Goal: Transaction & Acquisition: Purchase product/service

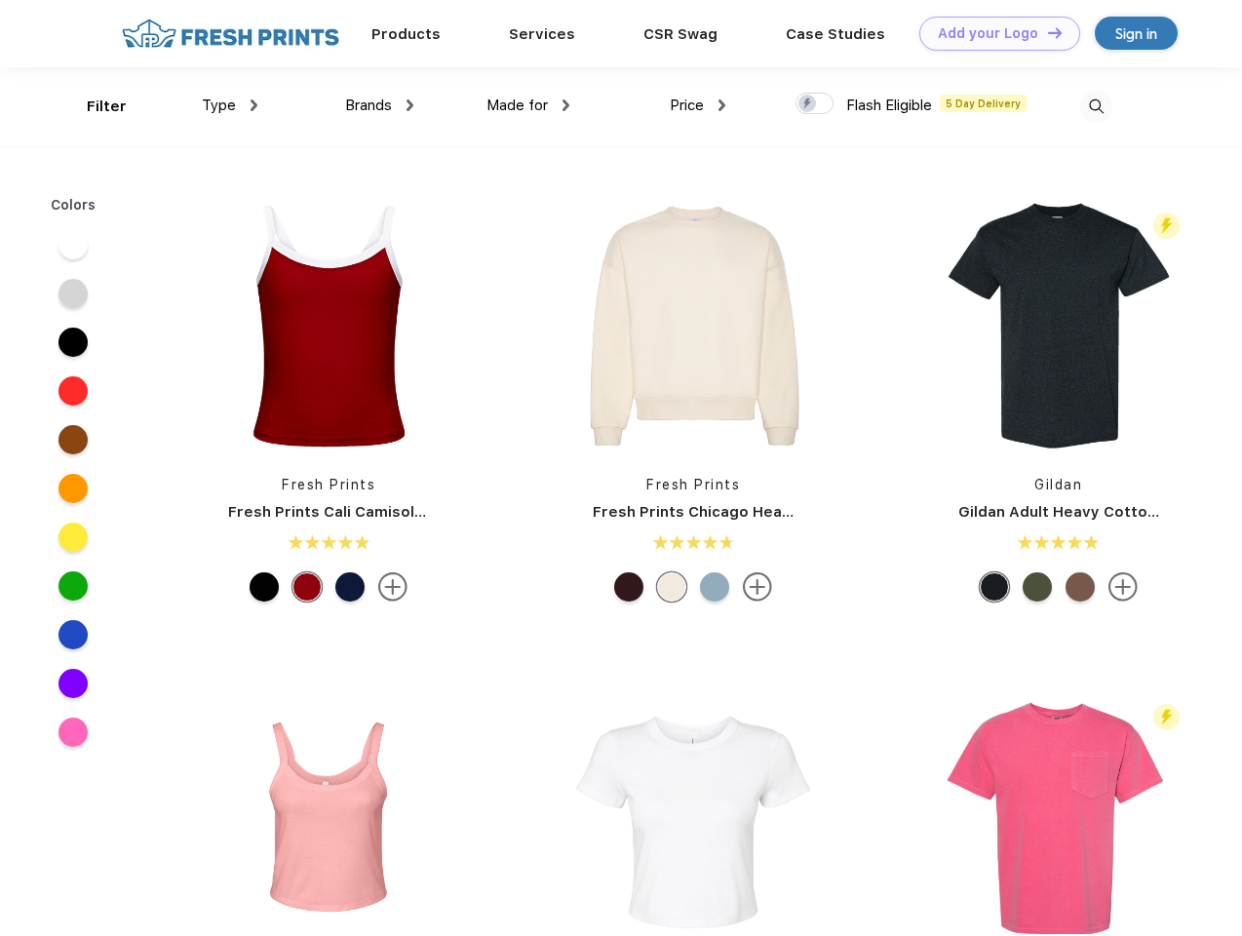
click at [992, 33] on link "Add your Logo Design Tool" at bounding box center [999, 34] width 161 height 34
click at [0, 0] on div "Design Tool" at bounding box center [0, 0] width 0 height 0
click at [1046, 32] on link "Add your Logo Design Tool" at bounding box center [999, 34] width 161 height 34
click at [94, 106] on div "Filter" at bounding box center [107, 107] width 40 height 22
click at [230, 105] on span "Type" at bounding box center [219, 105] width 34 height 18
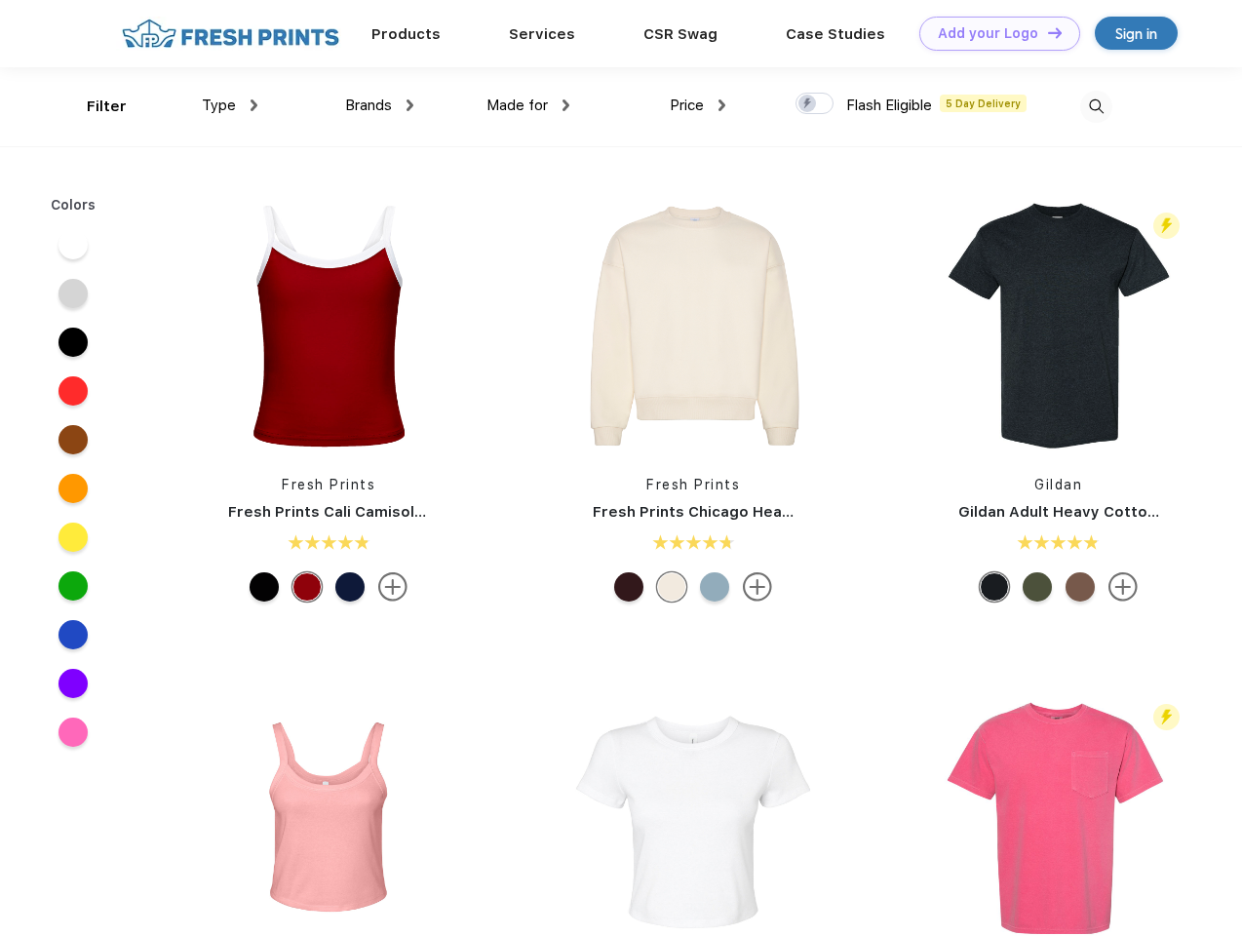
click at [379, 105] on span "Brands" at bounding box center [368, 105] width 47 height 18
click at [528, 105] on span "Made for" at bounding box center [516, 105] width 61 height 18
click at [698, 105] on span "Price" at bounding box center [687, 105] width 34 height 18
click at [815, 104] on div at bounding box center [814, 103] width 38 height 21
click at [808, 104] on input "checkbox" at bounding box center [801, 98] width 13 height 13
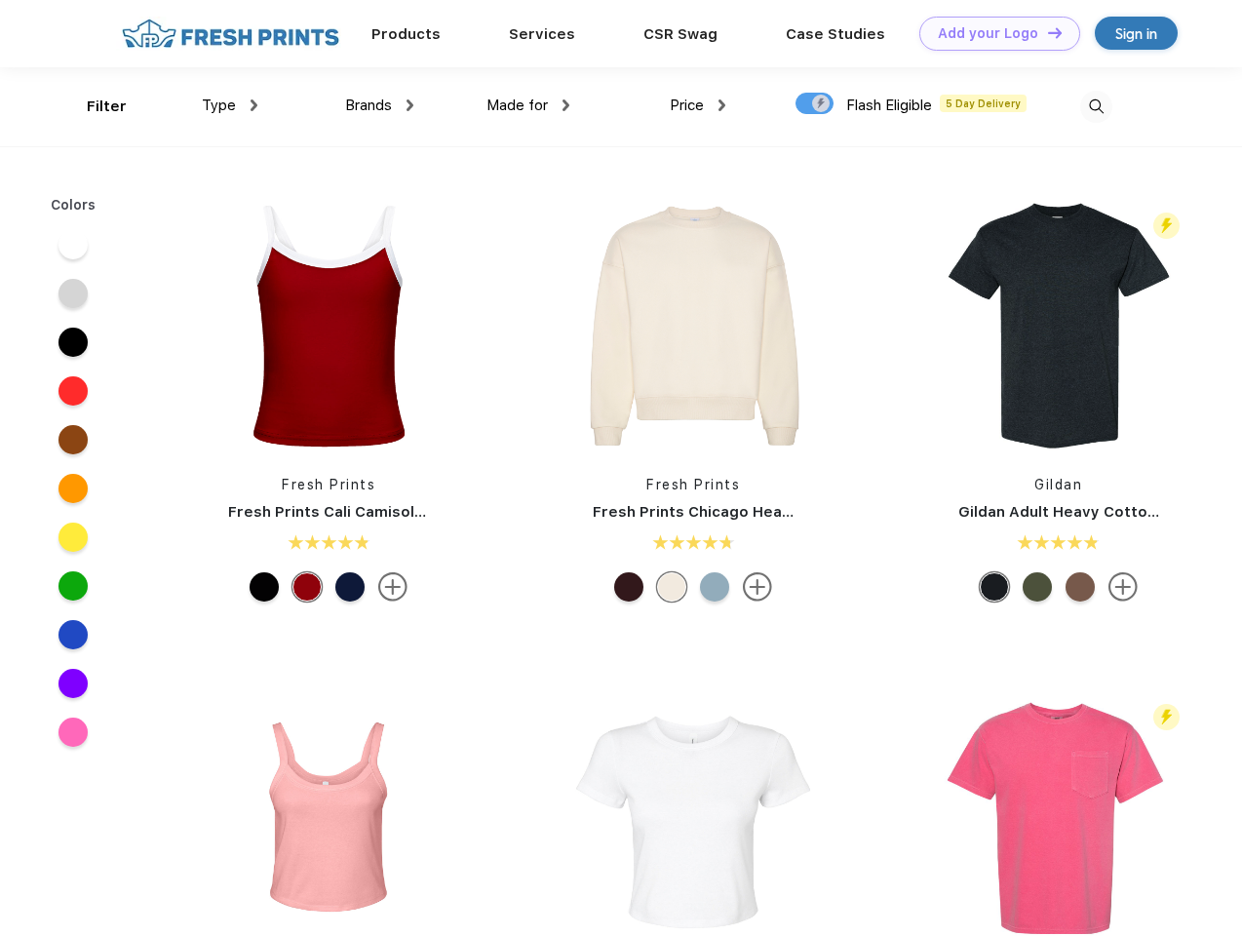
click at [1095, 106] on img at bounding box center [1096, 107] width 32 height 32
